Goal: Information Seeking & Learning: Learn about a topic

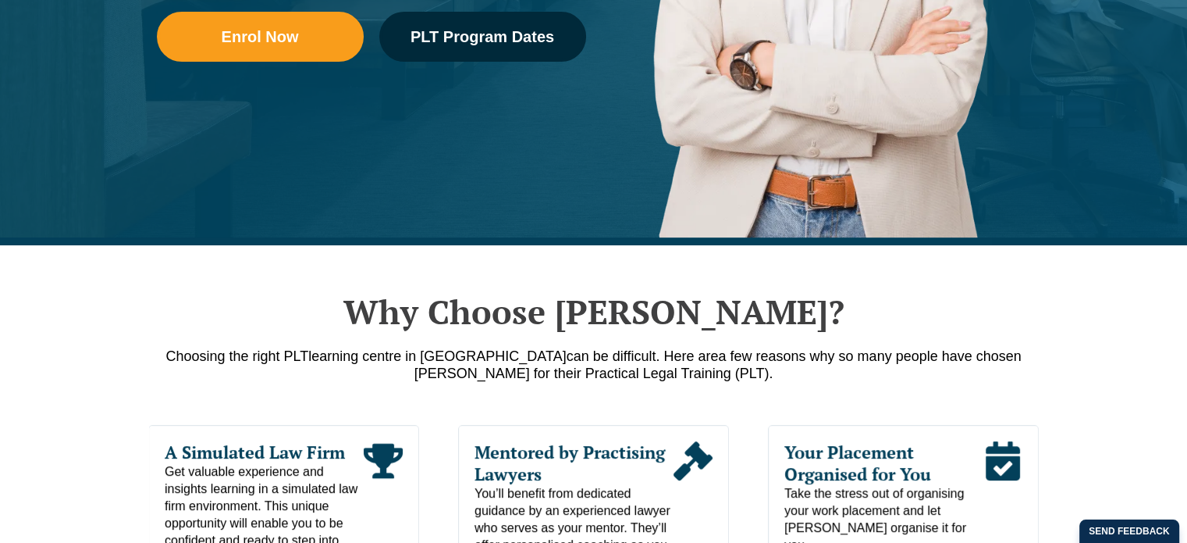
scroll to position [546, 0]
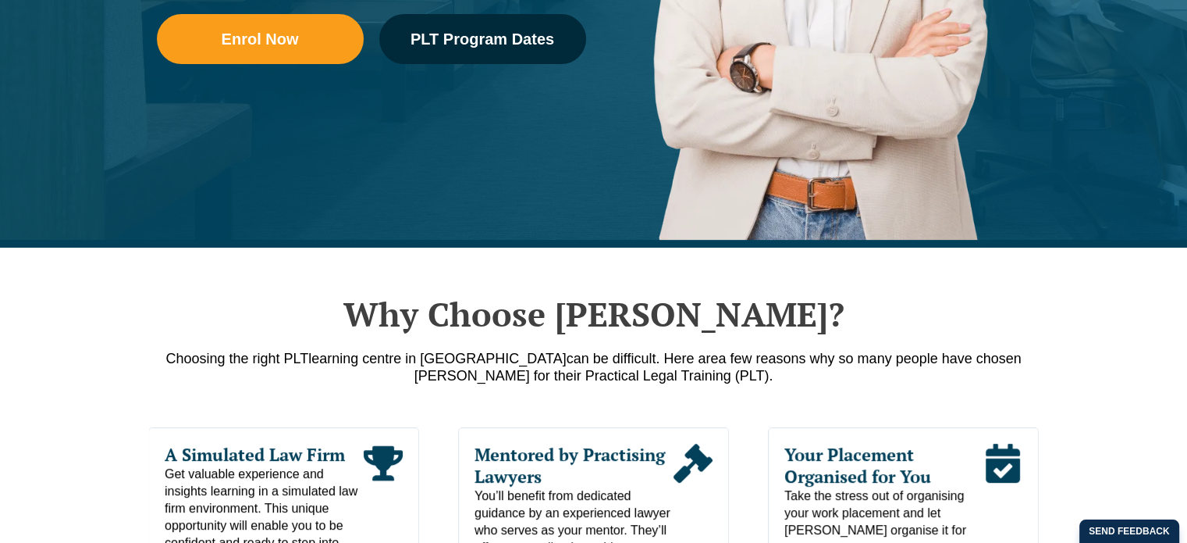
click at [491, 37] on nav "Practical Legal Training Our Practical Legal Training Program Program Dates & F…" at bounding box center [713, 65] width 877 height 83
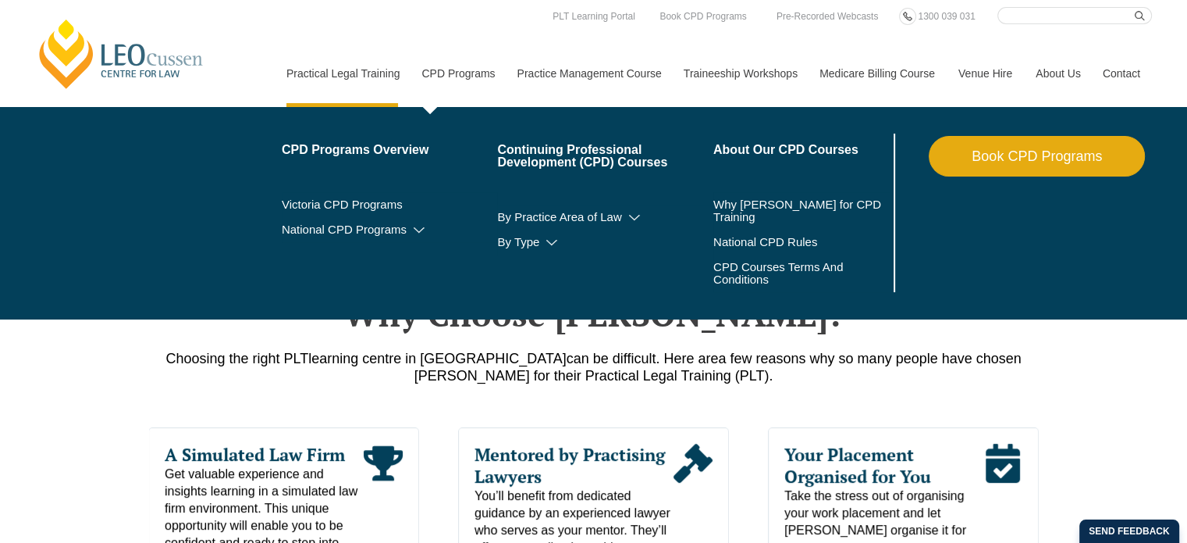
click at [433, 44] on link "CPD Programs" at bounding box center [457, 73] width 95 height 67
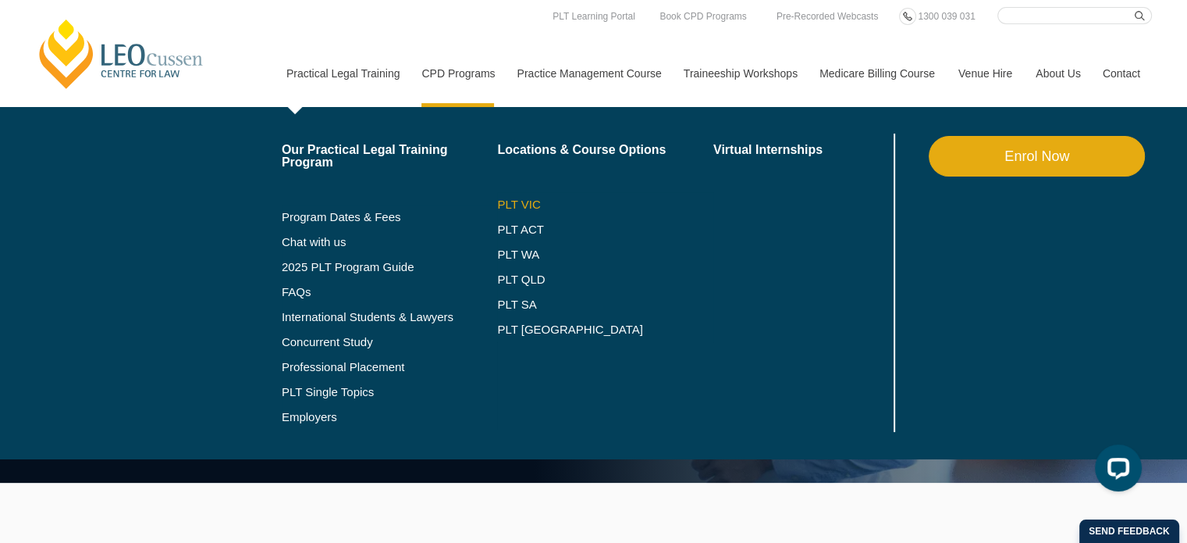
click at [528, 207] on link "PLT VIC" at bounding box center [605, 204] width 216 height 12
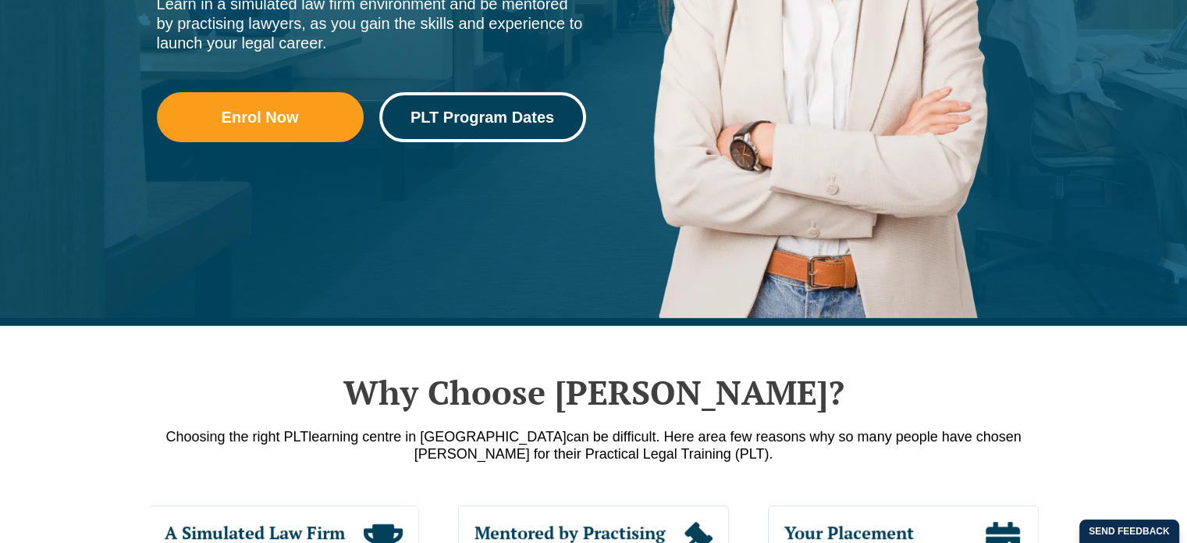
click at [431, 112] on span "PLT Program Dates" at bounding box center [483, 117] width 144 height 16
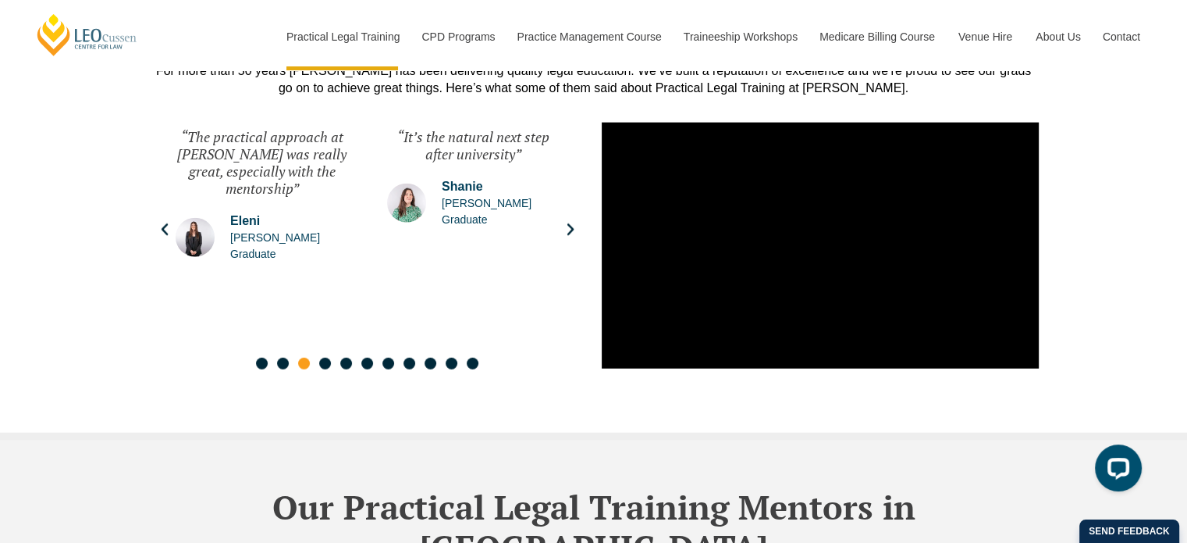
scroll to position [3986, 0]
